Goal: Find specific page/section: Find specific page/section

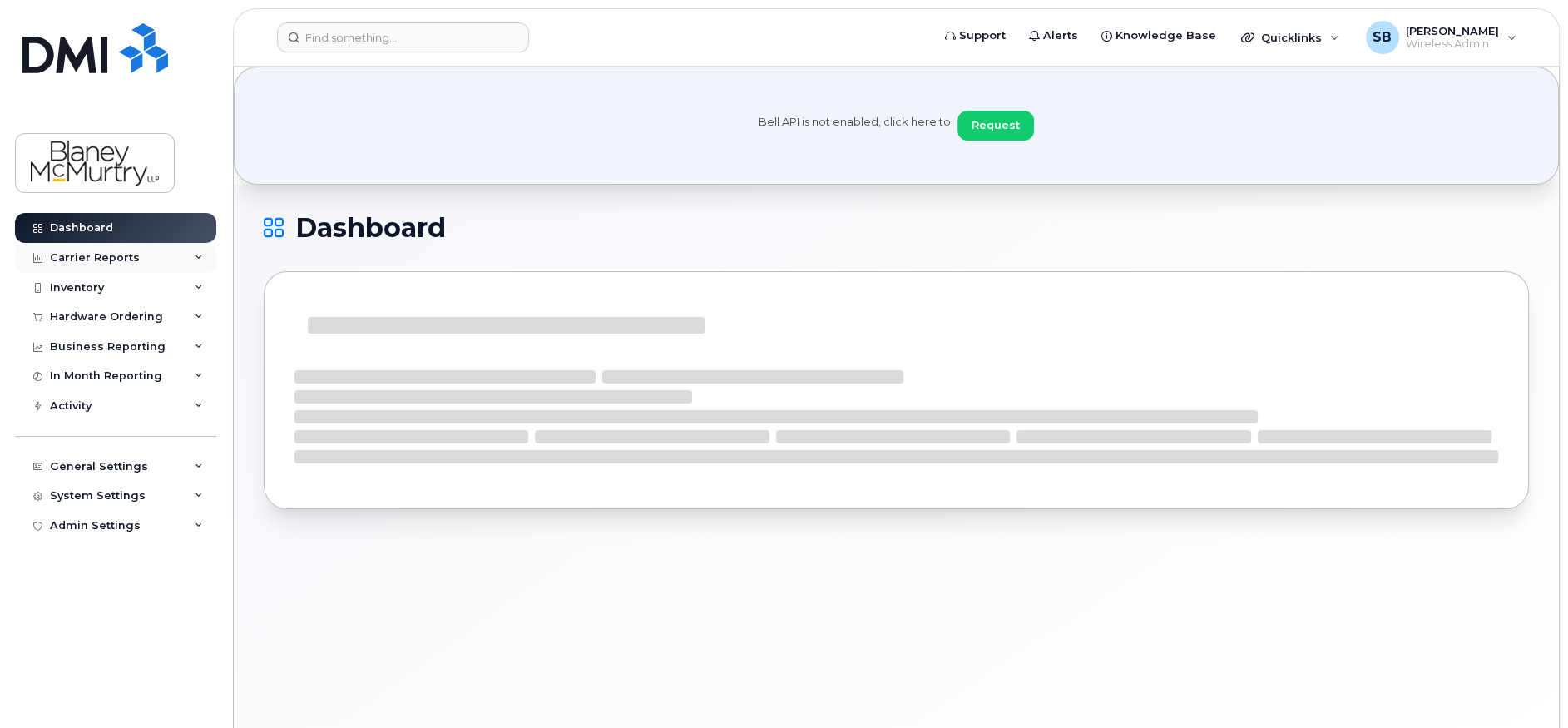
click at [100, 258] on div "Carrier Reports" at bounding box center [94, 258] width 90 height 13
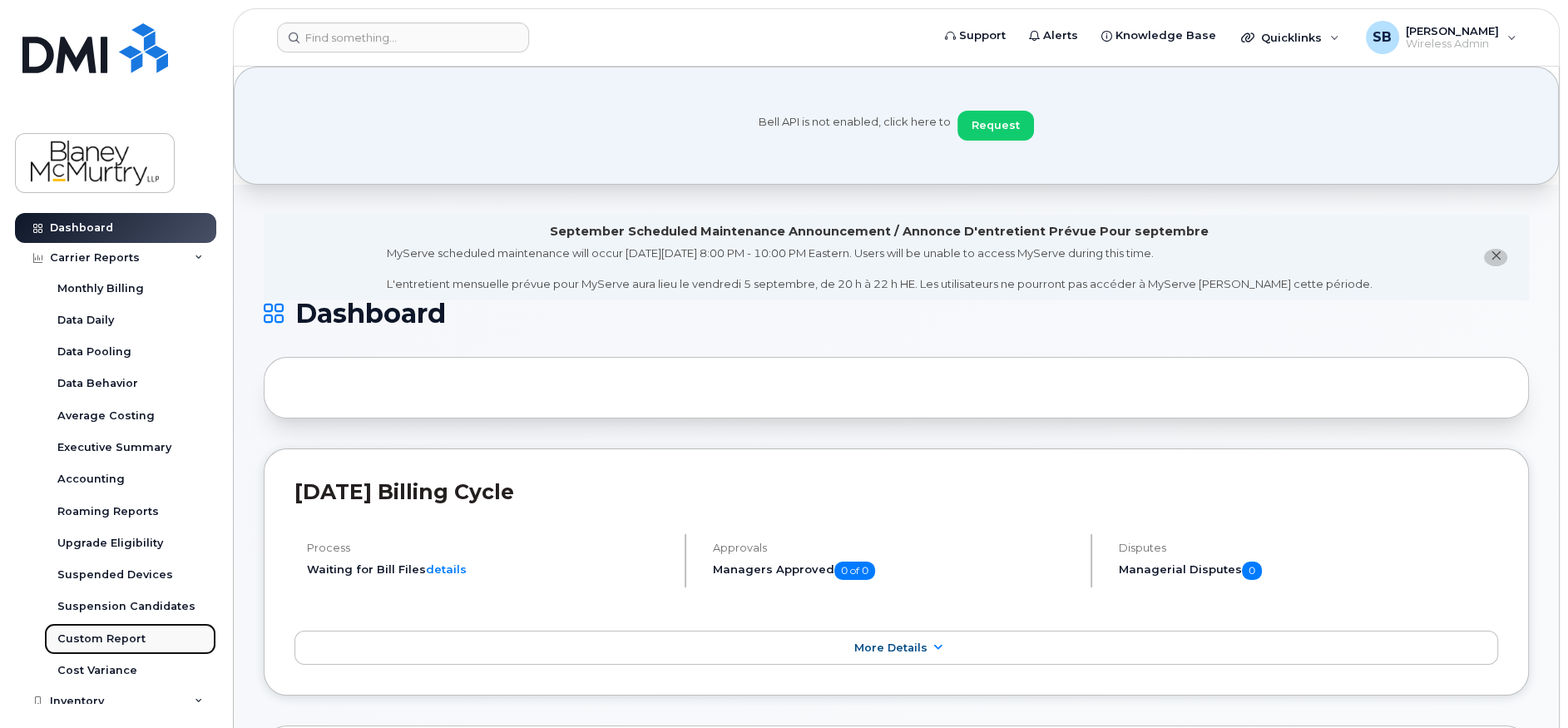
click at [97, 636] on div "Custom Report" at bounding box center [101, 639] width 88 height 15
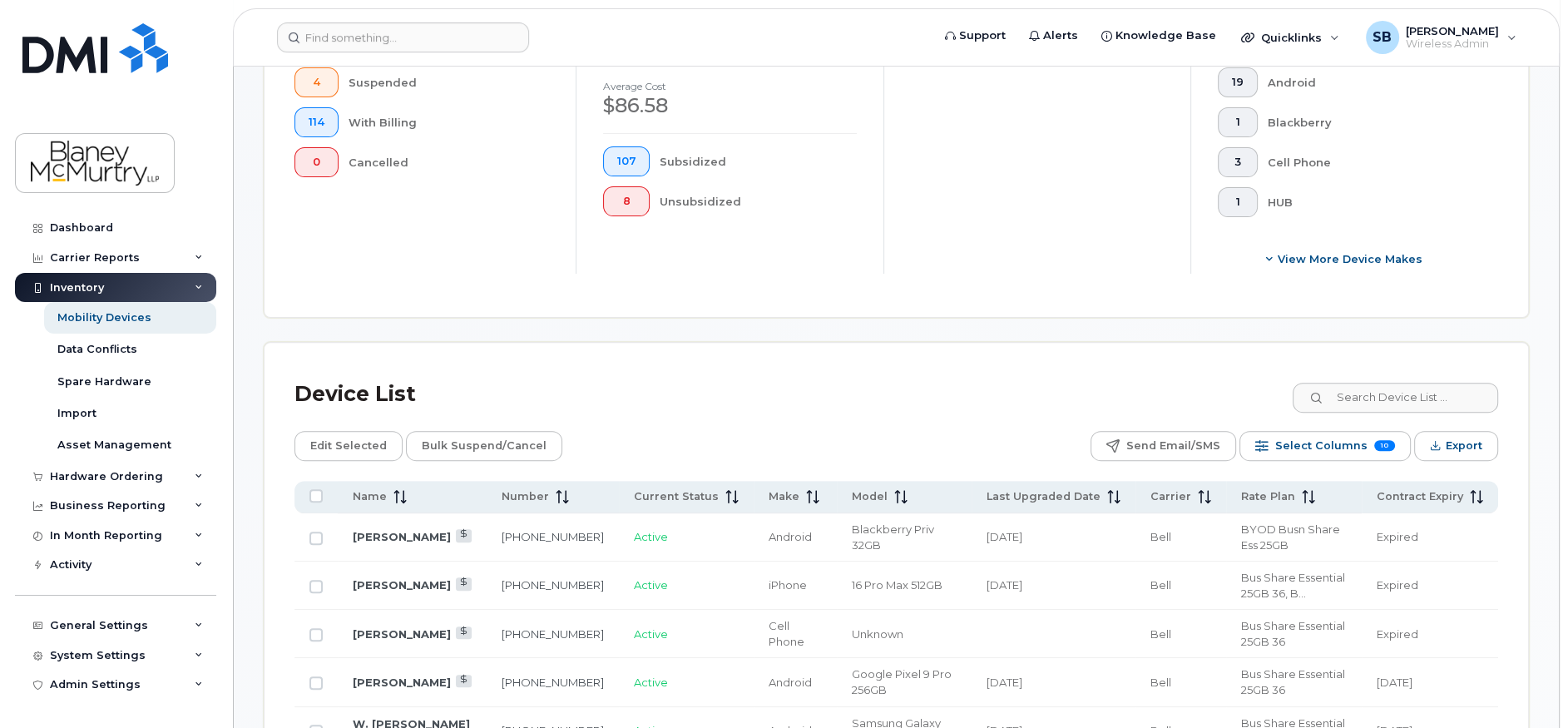
scroll to position [832, 0]
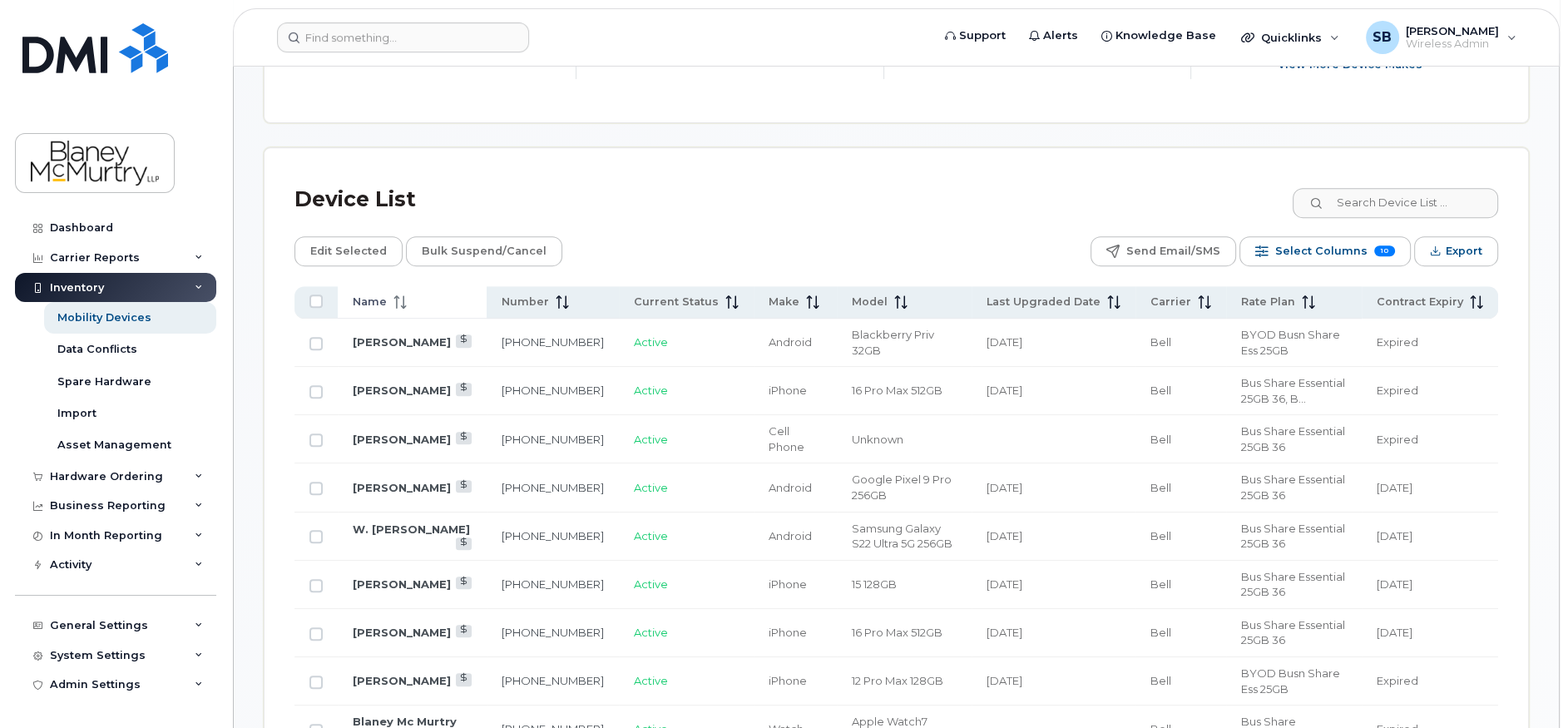
click at [387, 300] on span at bounding box center [397, 302] width 20 height 15
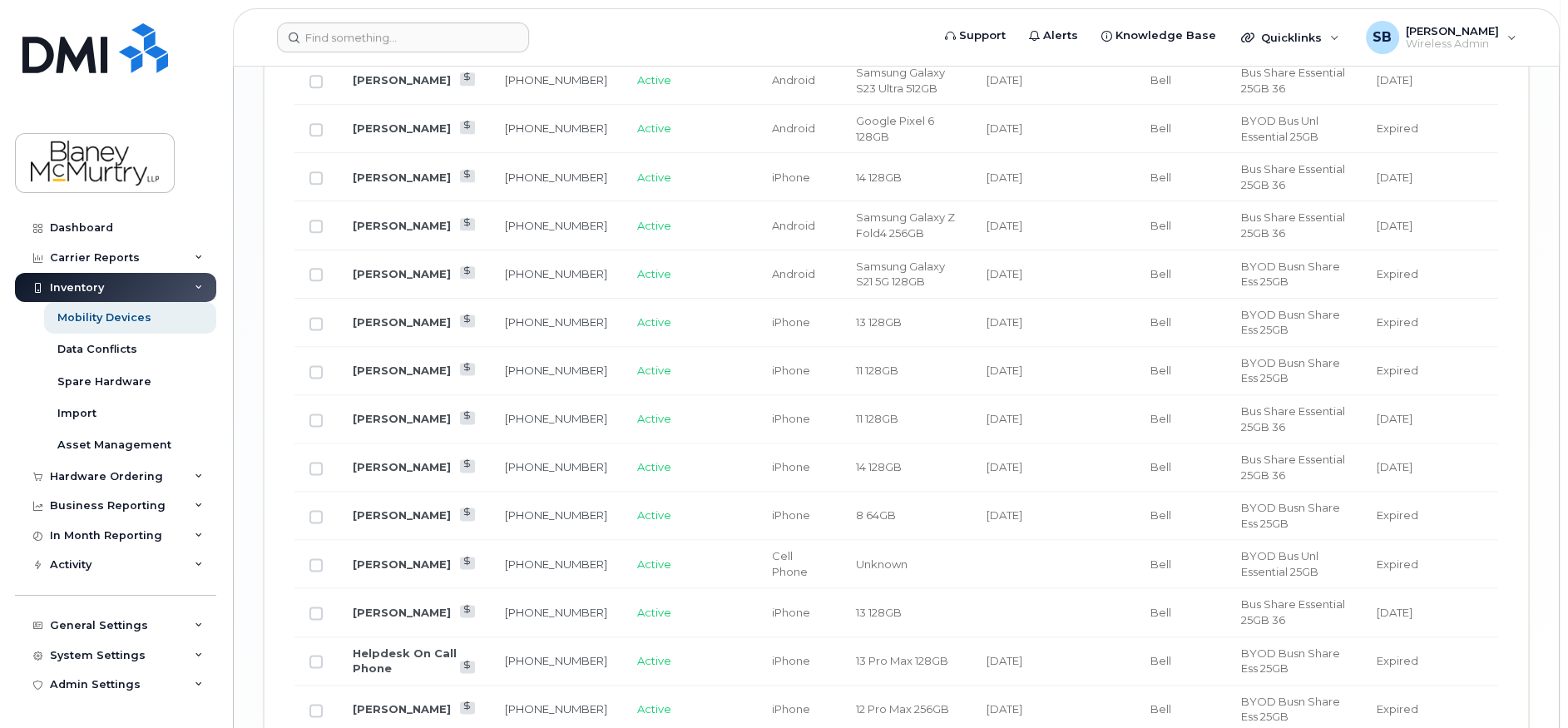
scroll to position [2911, 0]
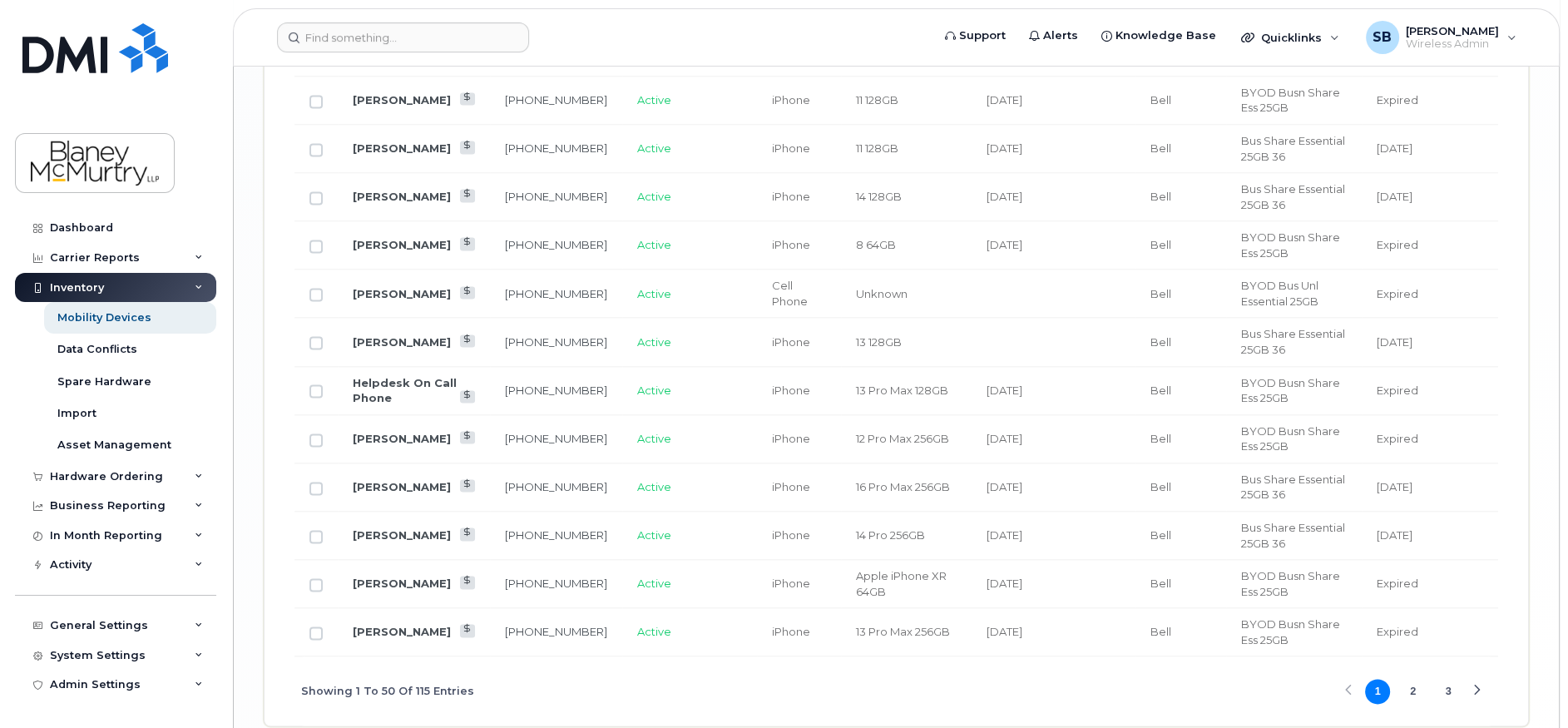
click at [1439, 682] on button "3" at bounding box center [1448, 692] width 25 height 25
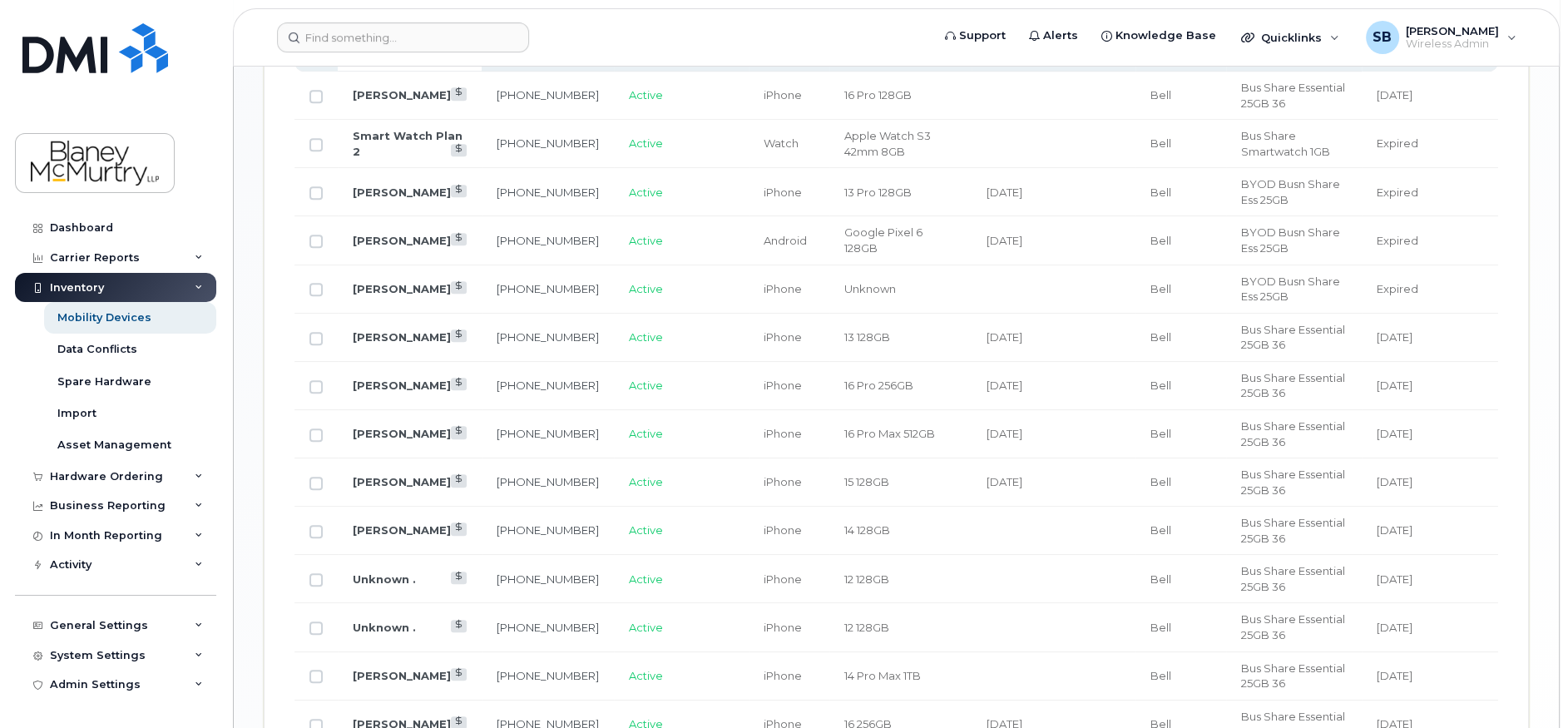
scroll to position [1295, 0]
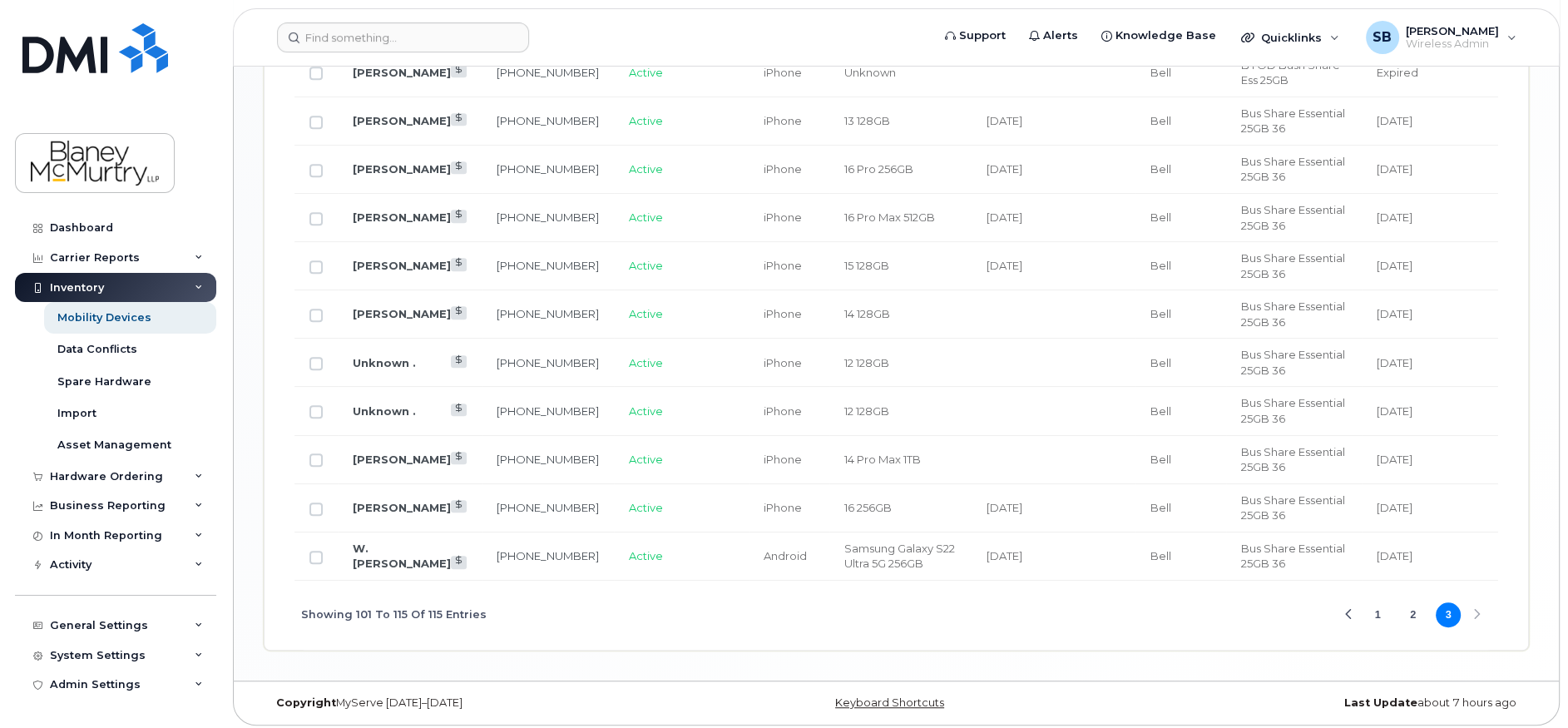
click at [1410, 608] on button "2" at bounding box center [1413, 615] width 25 height 25
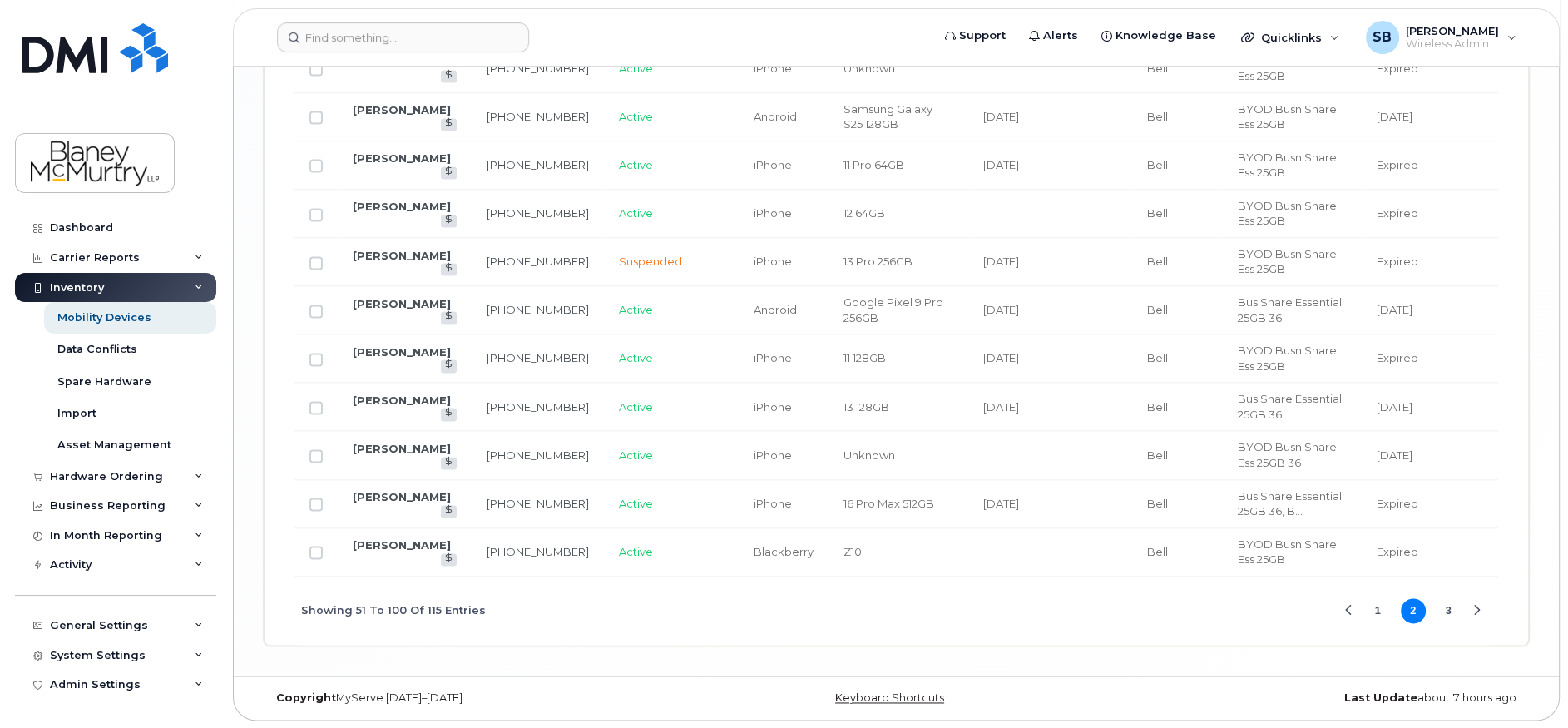
scroll to position [2981, 0]
click at [388, 209] on link "[PERSON_NAME]" at bounding box center [402, 206] width 98 height 13
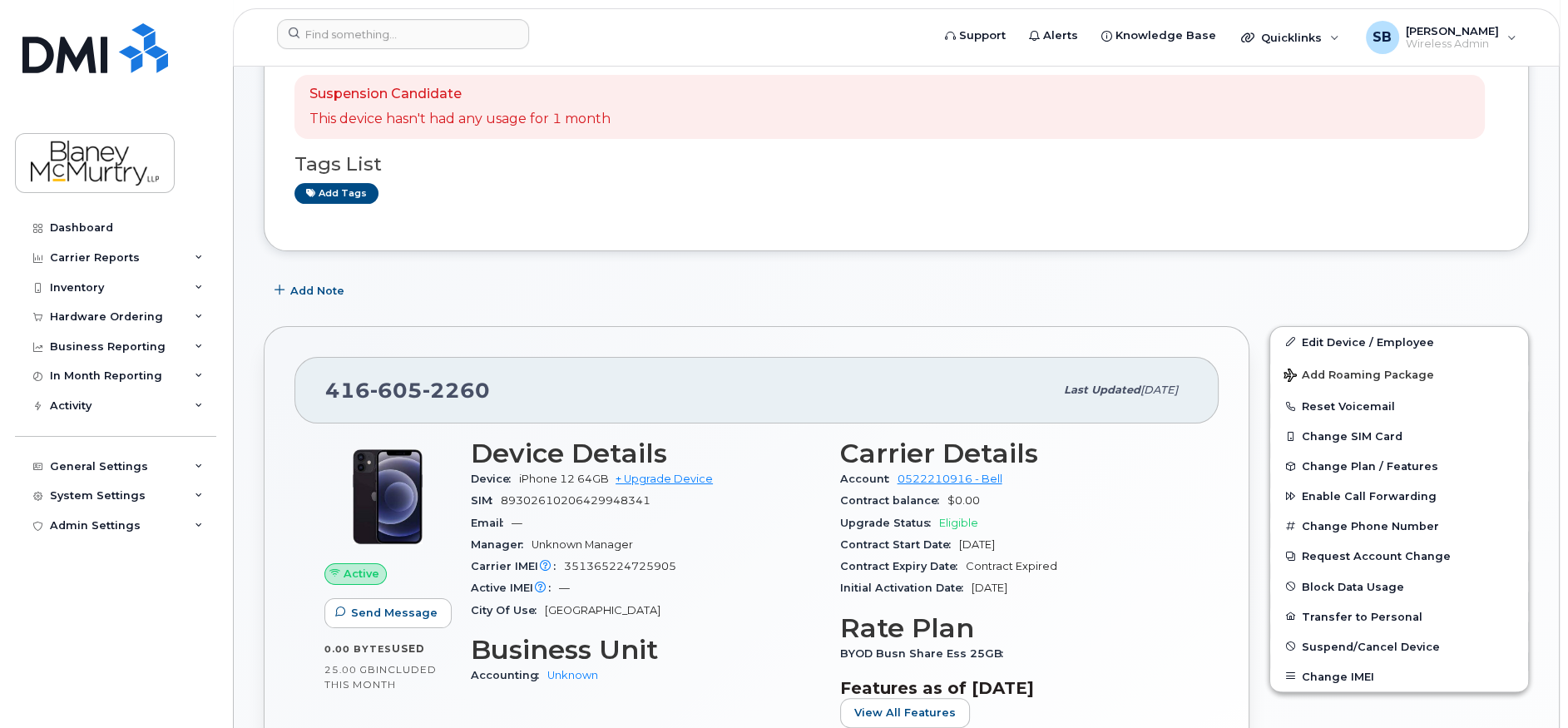
scroll to position [333, 0]
